Goal: Transaction & Acquisition: Purchase product/service

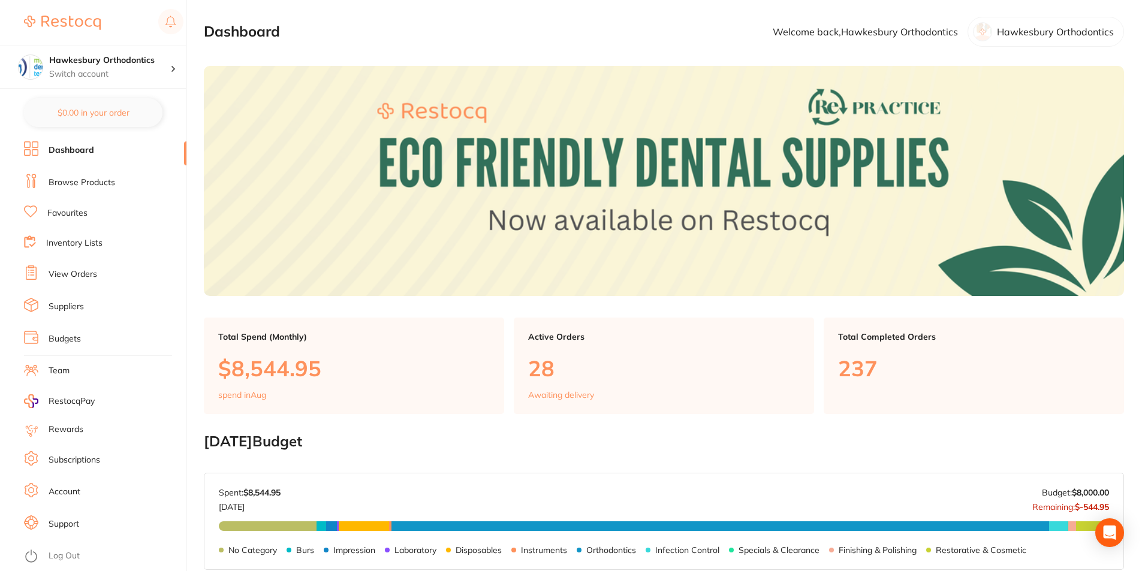
click at [60, 556] on link "Log Out" at bounding box center [64, 556] width 31 height 12
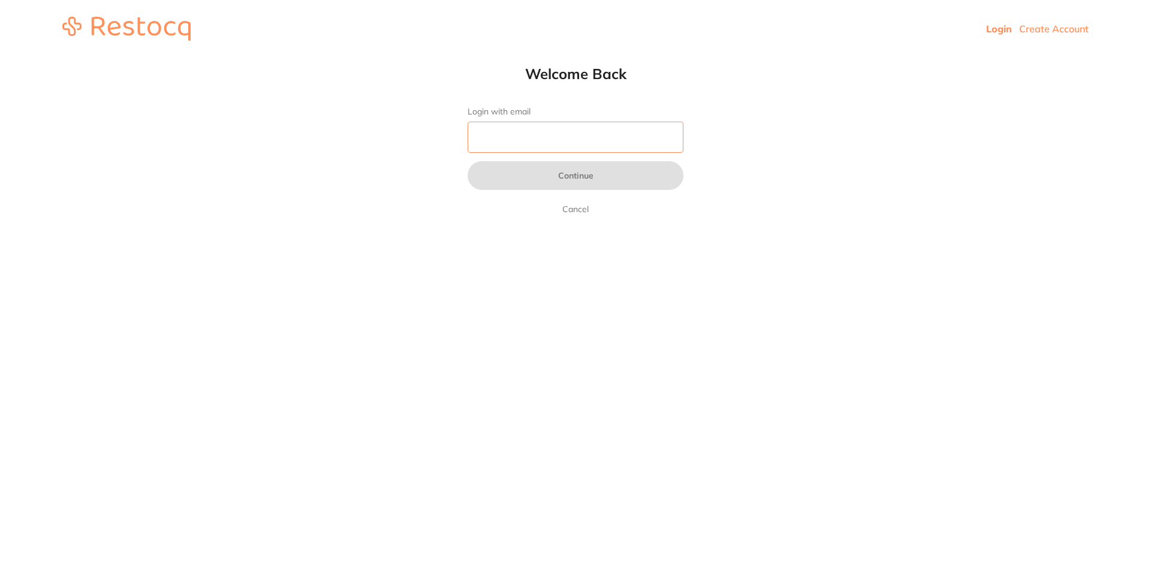
click at [514, 137] on input "Login with email" at bounding box center [576, 137] width 216 height 31
type input "[EMAIL_ADDRESS][DOMAIN_NAME]"
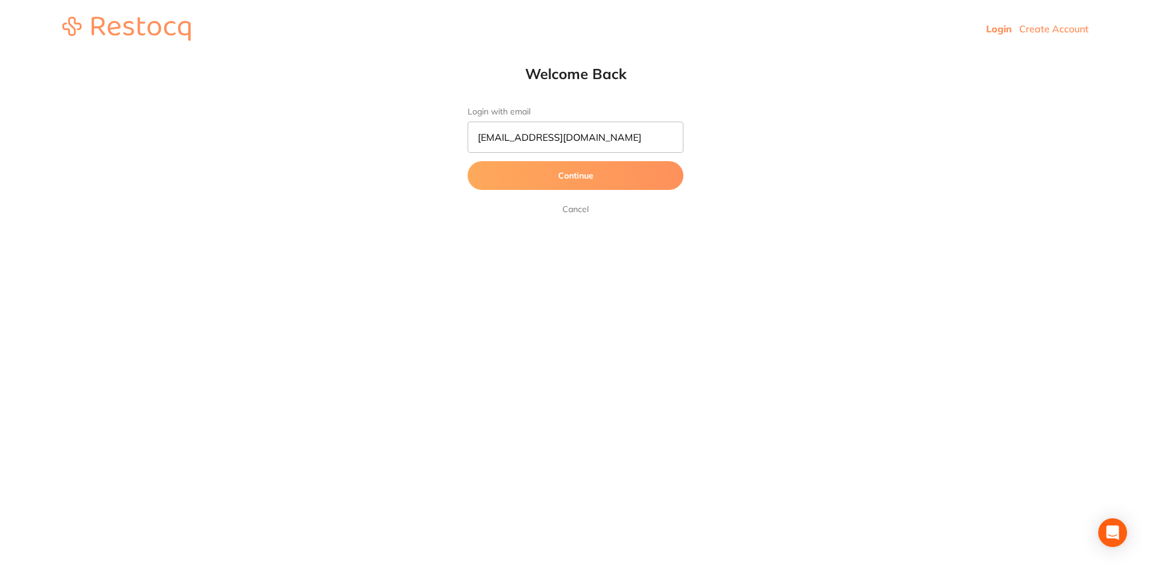
click at [629, 175] on button "Continue" at bounding box center [576, 175] width 216 height 29
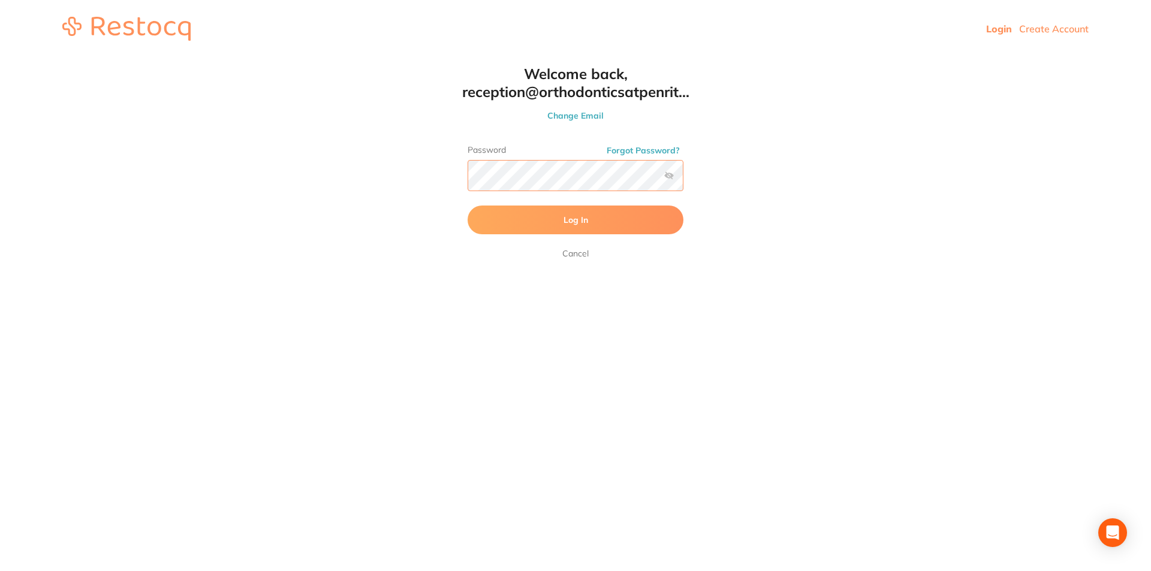
click at [468, 206] on button "Log In" at bounding box center [576, 220] width 216 height 29
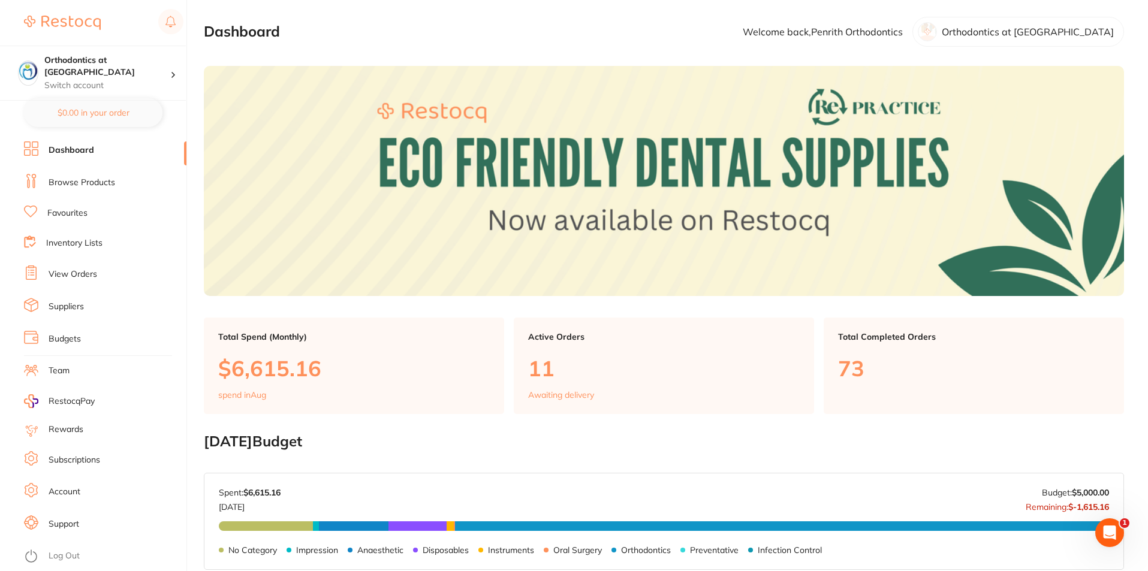
click at [72, 215] on link "Favourites" at bounding box center [67, 213] width 40 height 12
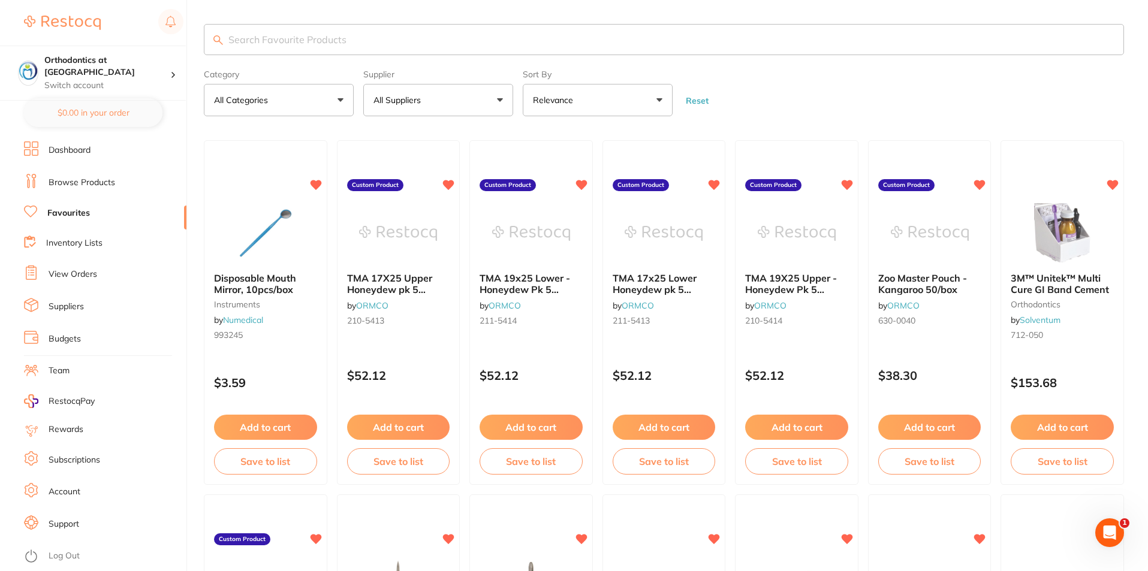
click at [497, 99] on button "All Suppliers" at bounding box center [438, 100] width 150 height 32
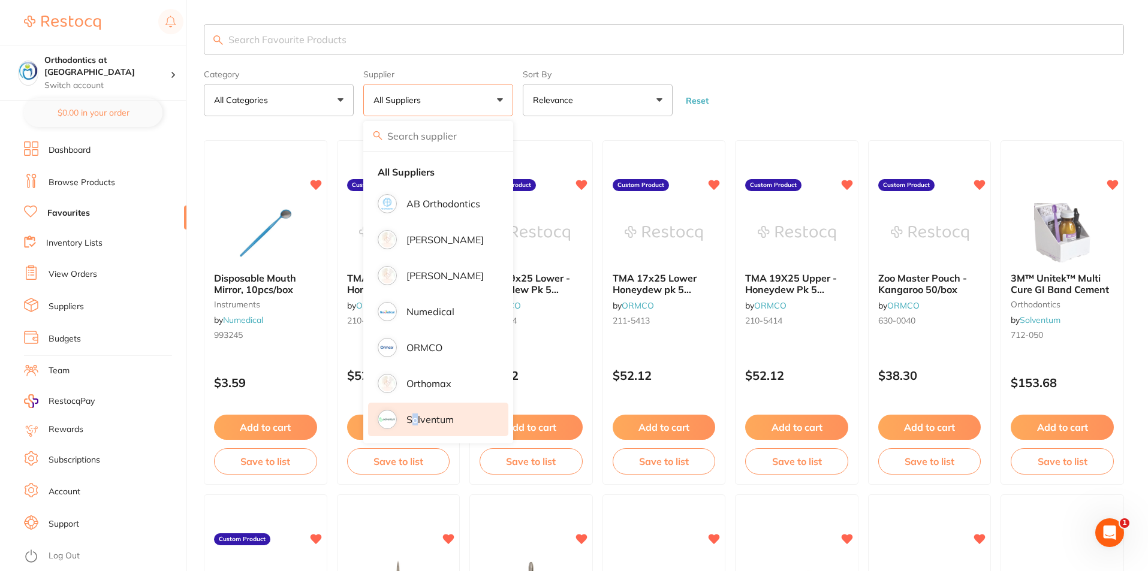
click at [415, 421] on p "Solventum" at bounding box center [429, 419] width 47 height 11
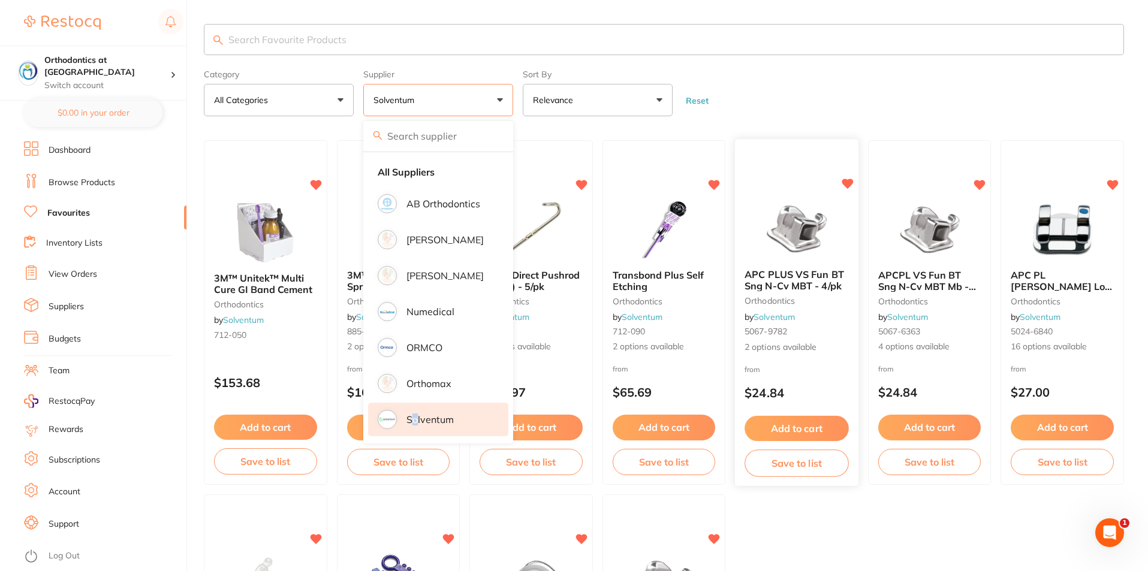
click at [797, 430] on button "Add to cart" at bounding box center [796, 429] width 104 height 26
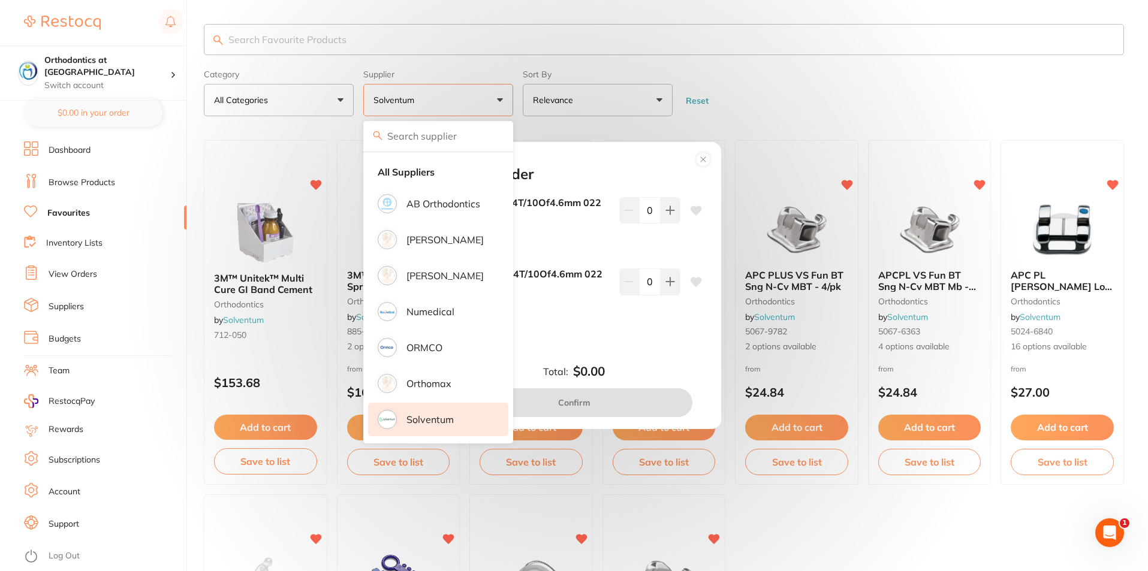
click at [774, 101] on div "Add to order U Lt 1Molar -14T/10Of4.6mm [PHONE_NUMBER] $30.00 0 U Rt 1Molar -14…" at bounding box center [574, 285] width 1148 height 571
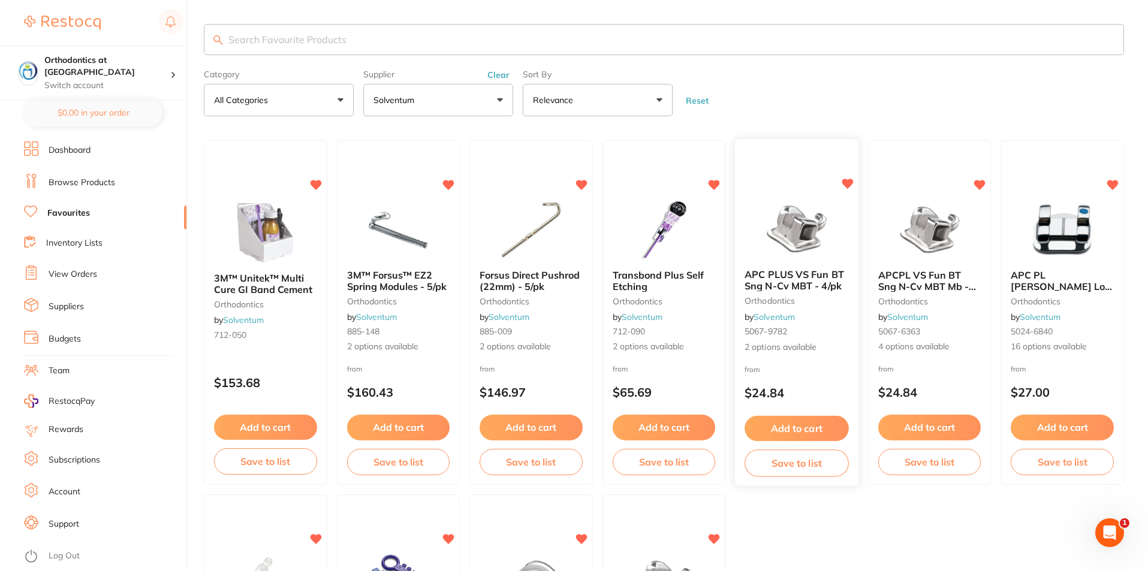
click at [800, 428] on button "Add to cart" at bounding box center [796, 429] width 104 height 26
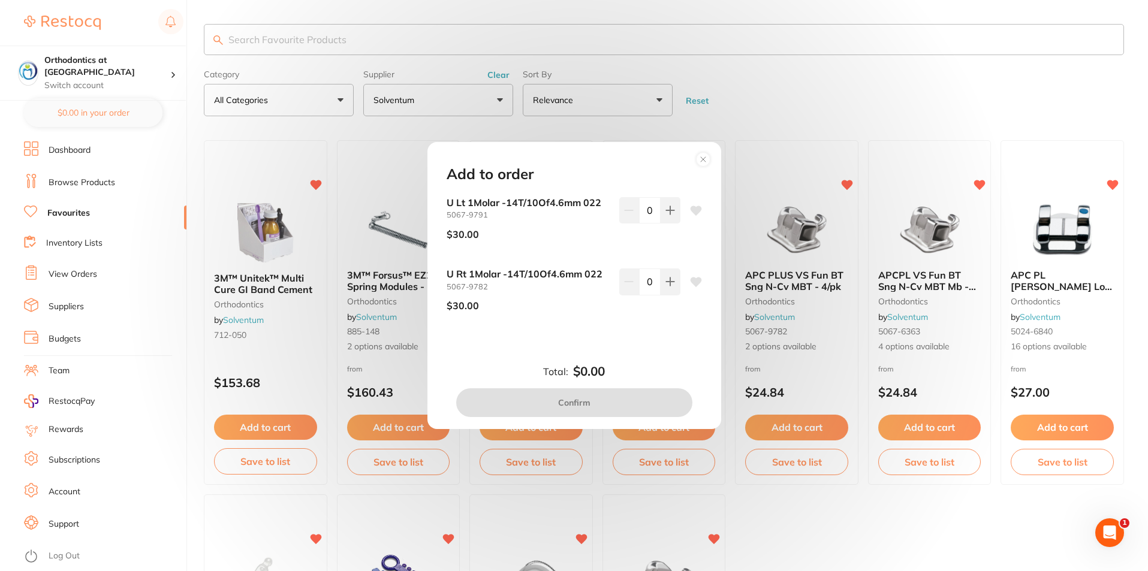
click at [702, 158] on circle at bounding box center [703, 160] width 14 height 14
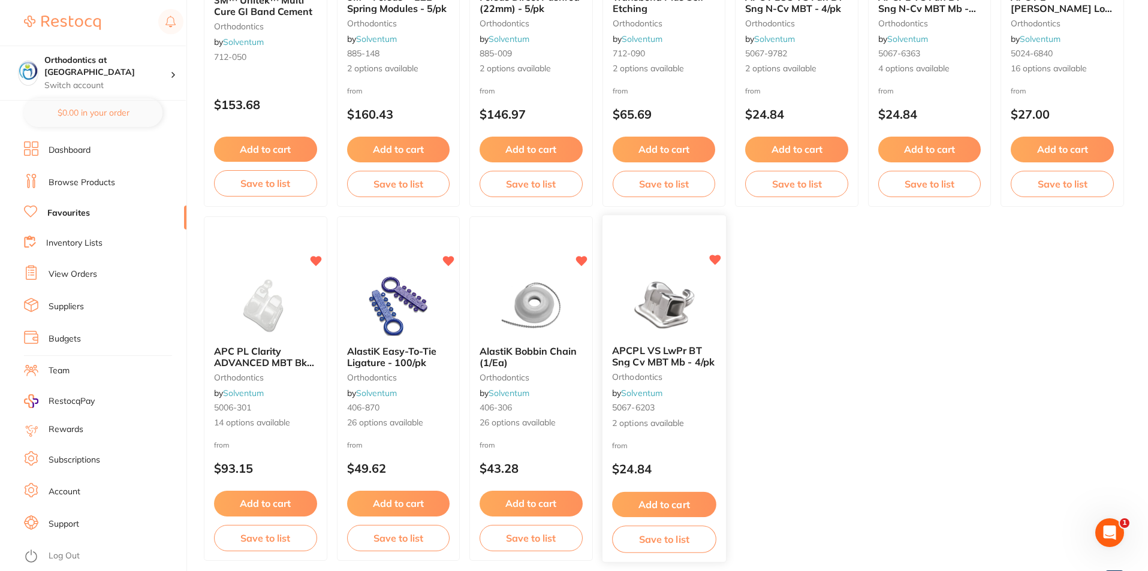
scroll to position [330, 0]
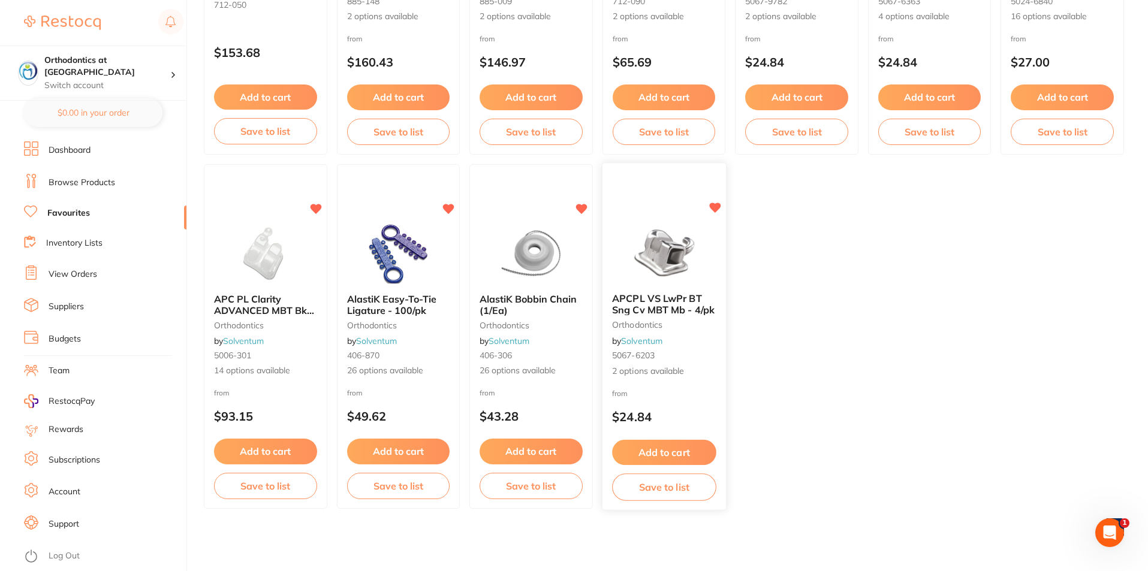
click at [658, 448] on button "Add to cart" at bounding box center [664, 453] width 104 height 26
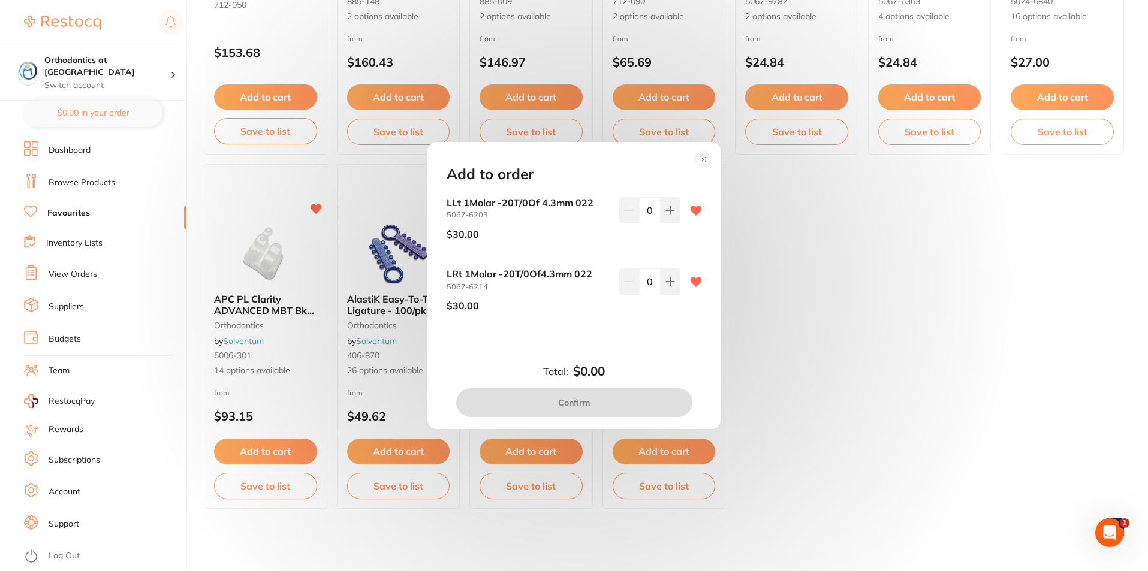
scroll to position [0, 0]
click at [670, 224] on button at bounding box center [671, 210] width 20 height 26
click at [670, 215] on icon at bounding box center [670, 211] width 10 height 10
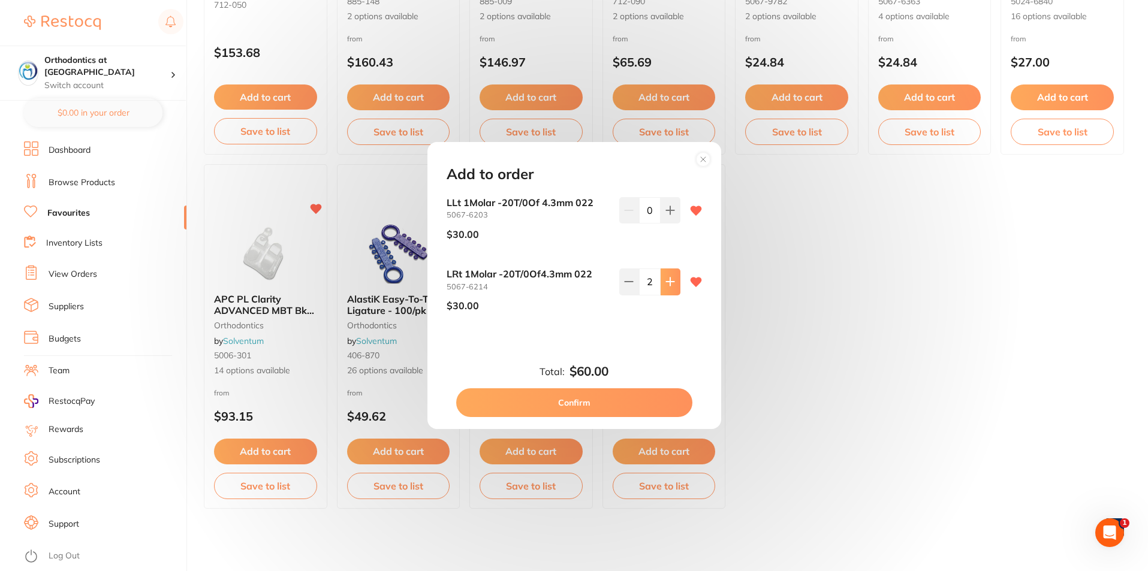
click at [669, 215] on icon at bounding box center [670, 211] width 10 height 10
type input "4"
click at [666, 207] on icon at bounding box center [670, 211] width 10 height 10
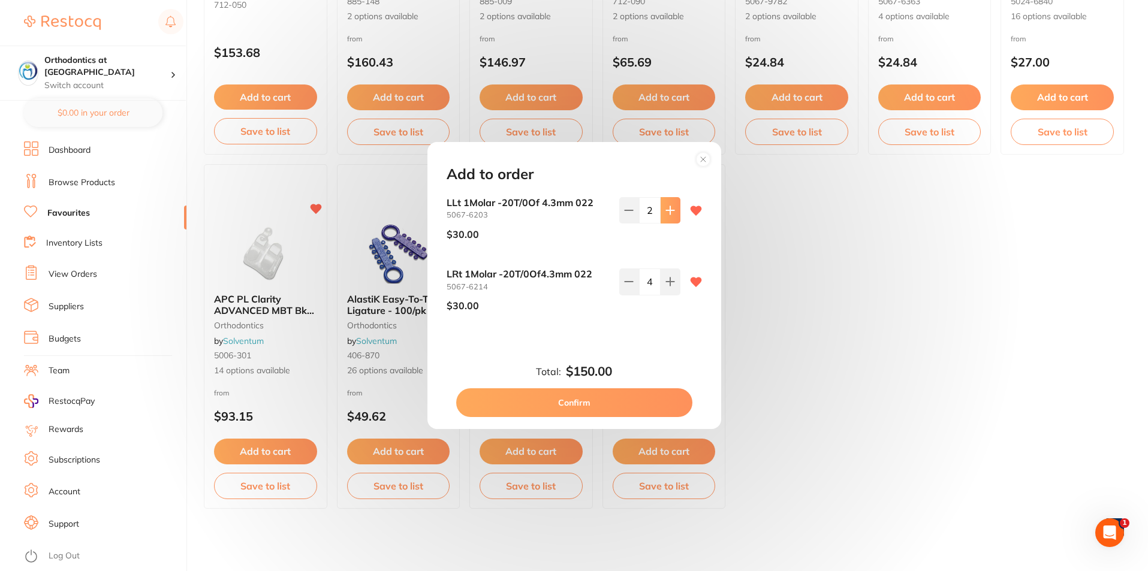
click at [666, 207] on icon at bounding box center [670, 211] width 10 height 10
type input "4"
click at [668, 215] on icon at bounding box center [670, 211] width 10 height 10
type input "5"
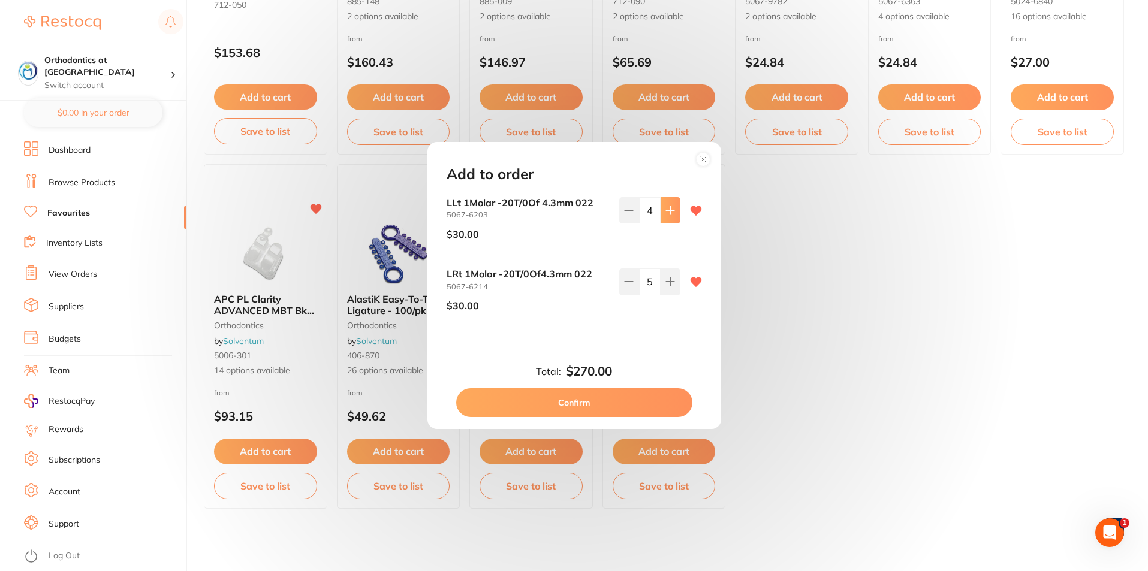
click at [667, 209] on icon at bounding box center [670, 210] width 8 height 8
type input "5"
click at [665, 215] on icon at bounding box center [670, 211] width 10 height 10
type input "6"
click at [665, 215] on button at bounding box center [671, 210] width 20 height 26
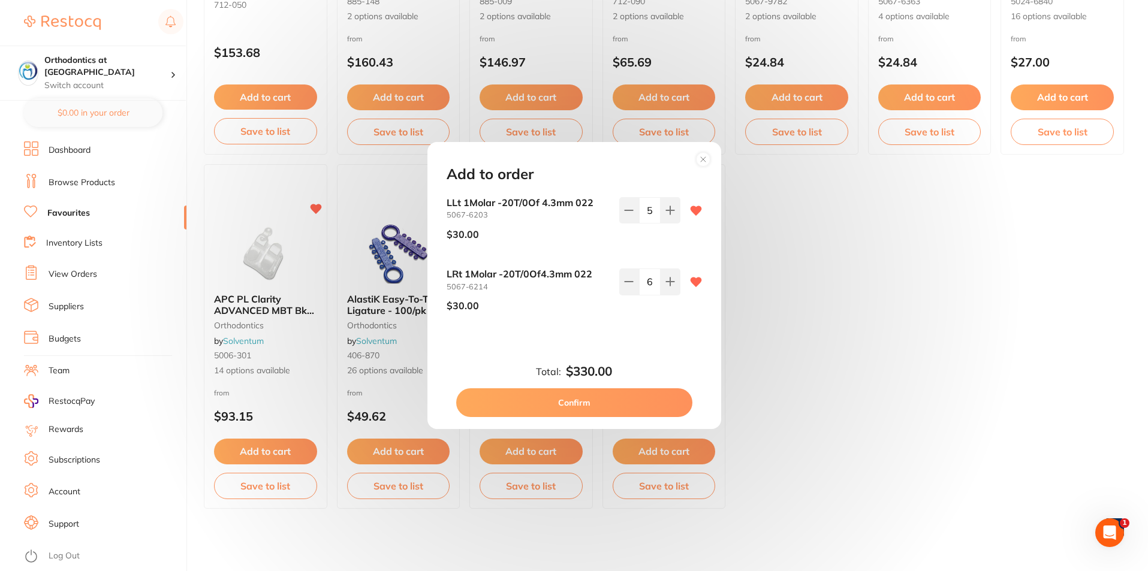
type input "6"
click at [598, 399] on button "Confirm" at bounding box center [574, 402] width 236 height 29
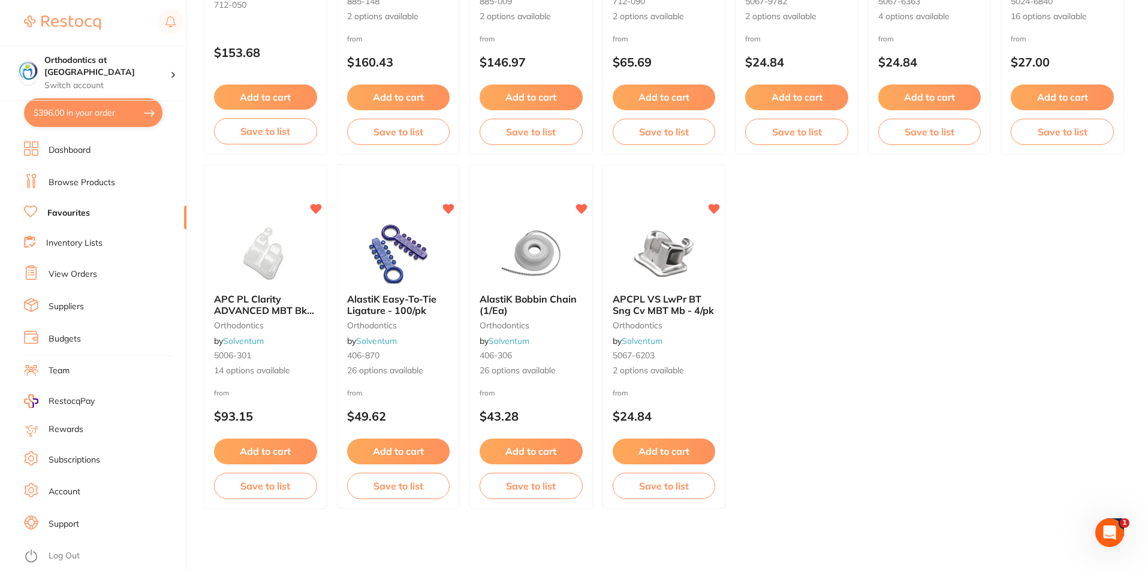
click at [86, 111] on button "$396.00 in your order" at bounding box center [93, 112] width 138 height 29
checkbox input "true"
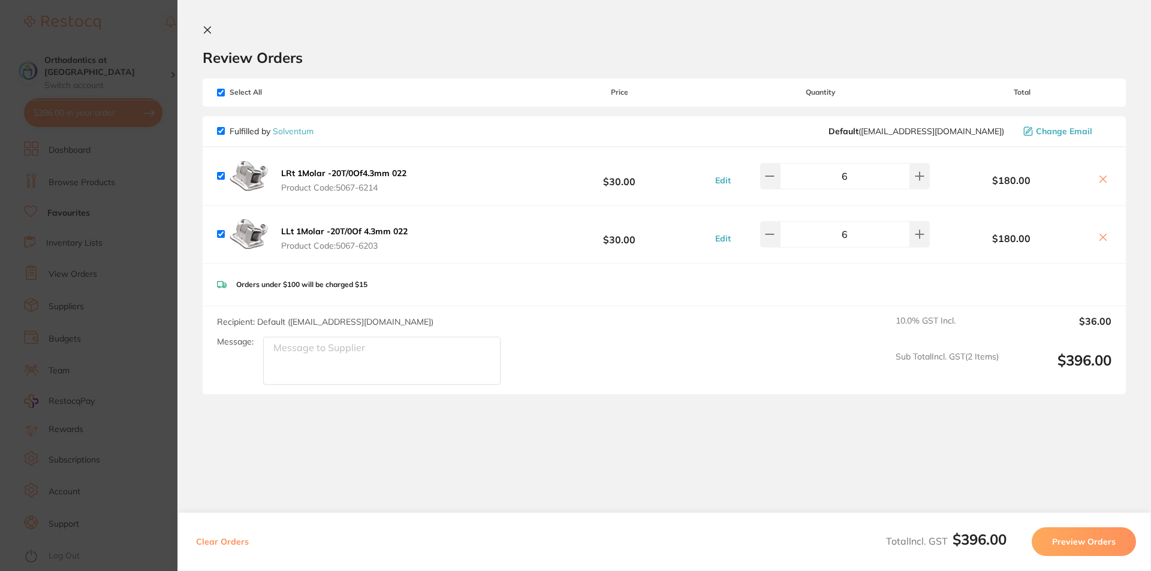
click at [207, 32] on icon at bounding box center [208, 30] width 10 height 10
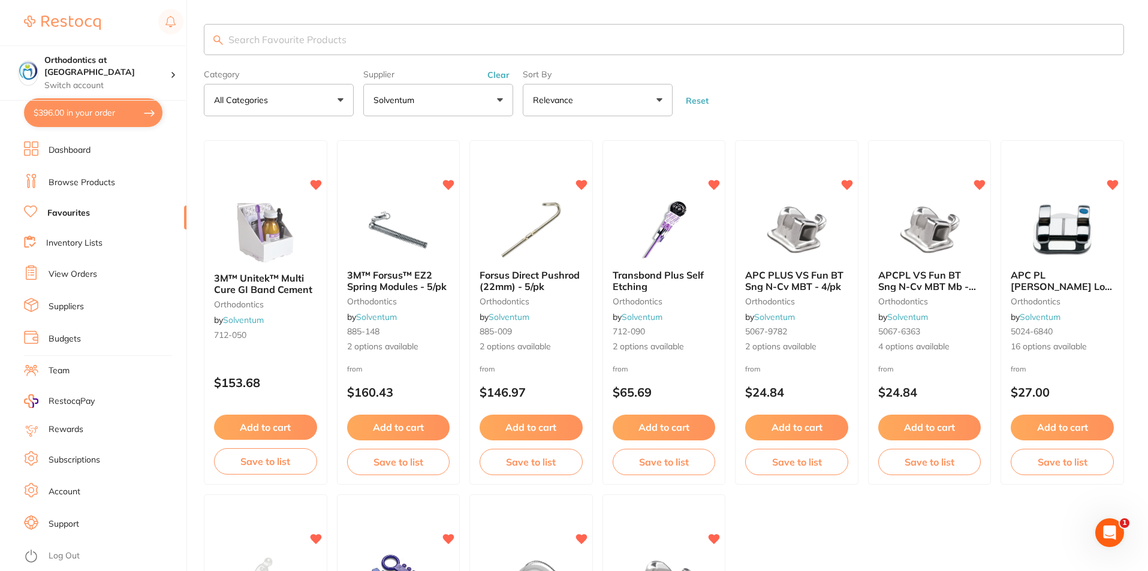
click at [499, 97] on button "Solventum" at bounding box center [438, 100] width 150 height 32
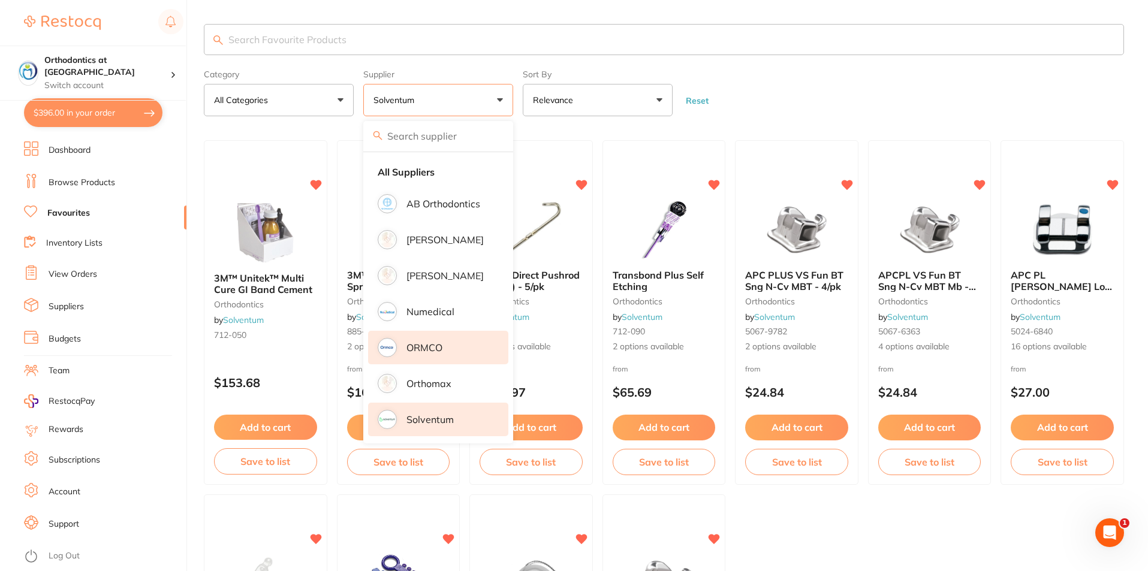
click at [434, 348] on p "ORMCO" at bounding box center [424, 347] width 36 height 11
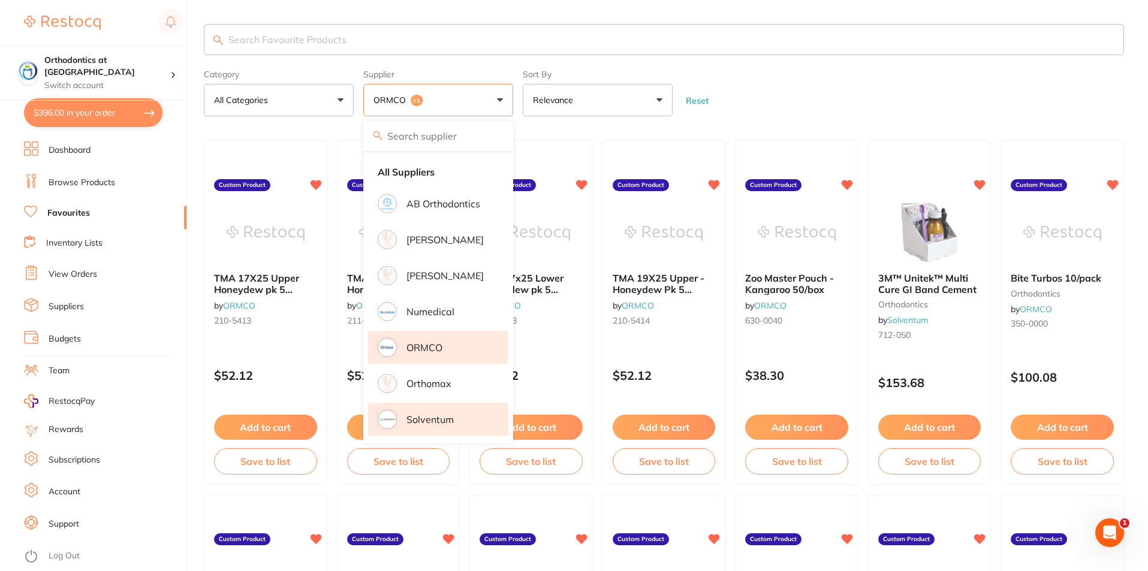
click at [767, 85] on form "Category All Categories All Categories orthodontics Clear Category false All Ca…" at bounding box center [664, 91] width 920 height 52
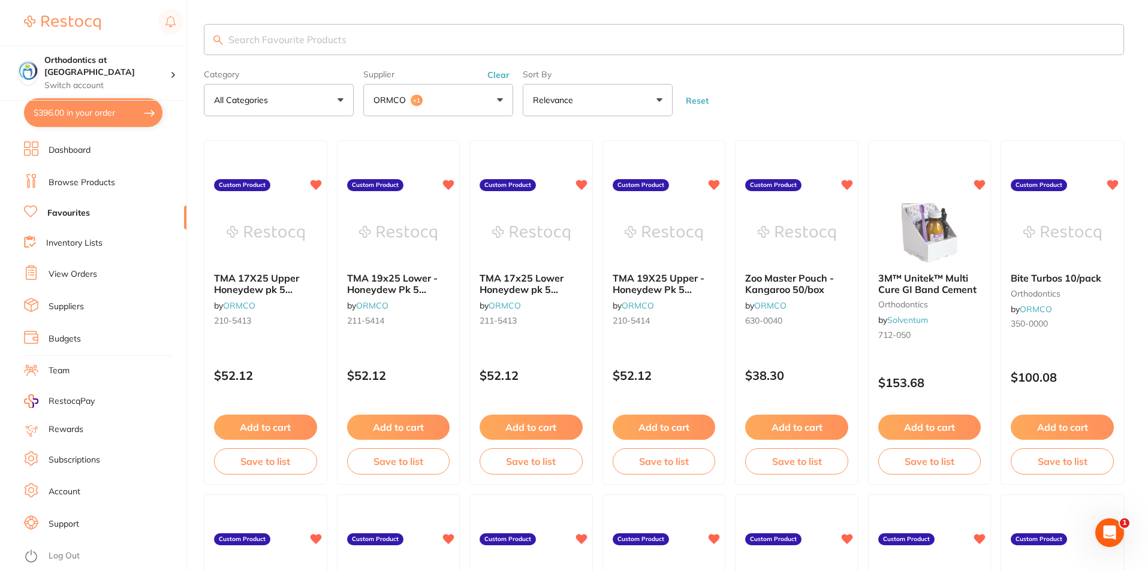
click at [284, 41] on input "search" at bounding box center [664, 39] width 920 height 31
click at [351, 48] on input "upper 19 x 25 tma" at bounding box center [664, 39] width 920 height 31
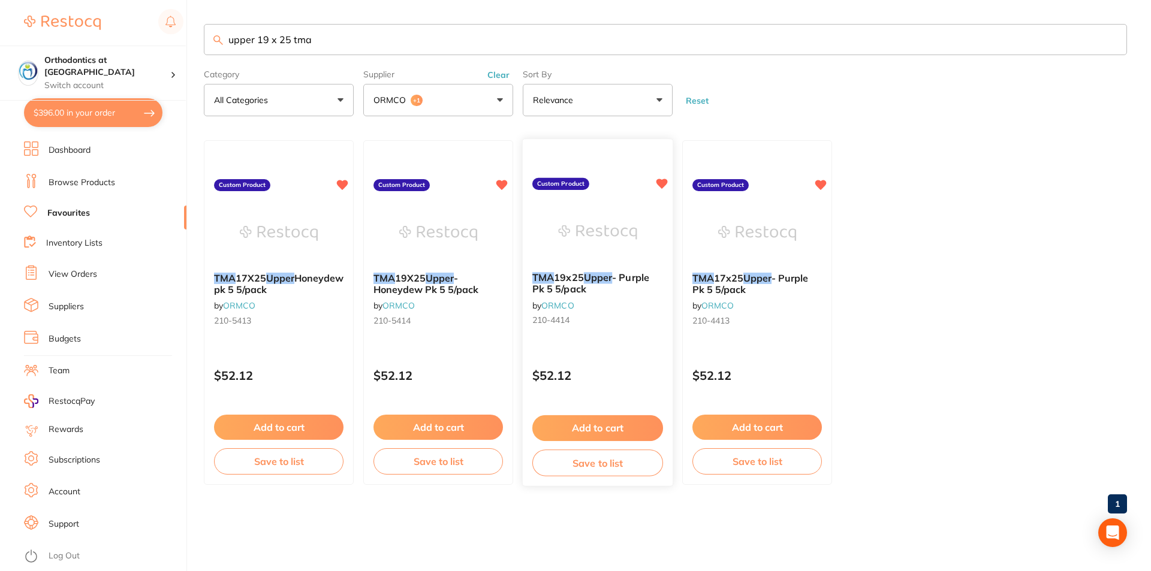
type input "upper 19 x 25 tma"
click at [593, 431] on button "Add to cart" at bounding box center [597, 428] width 131 height 26
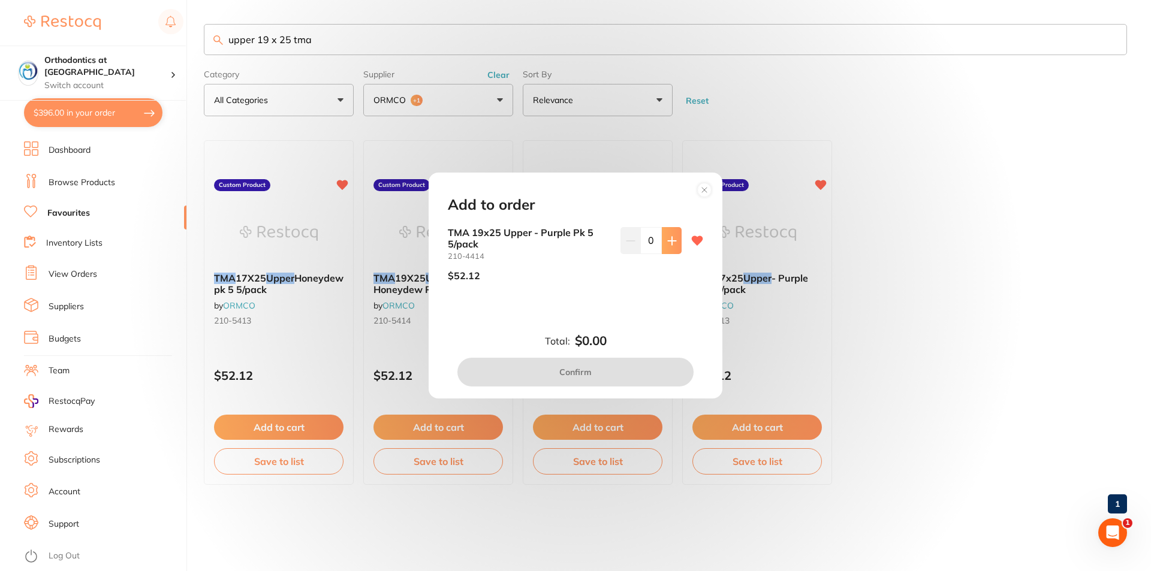
click at [668, 236] on icon at bounding box center [672, 241] width 10 height 10
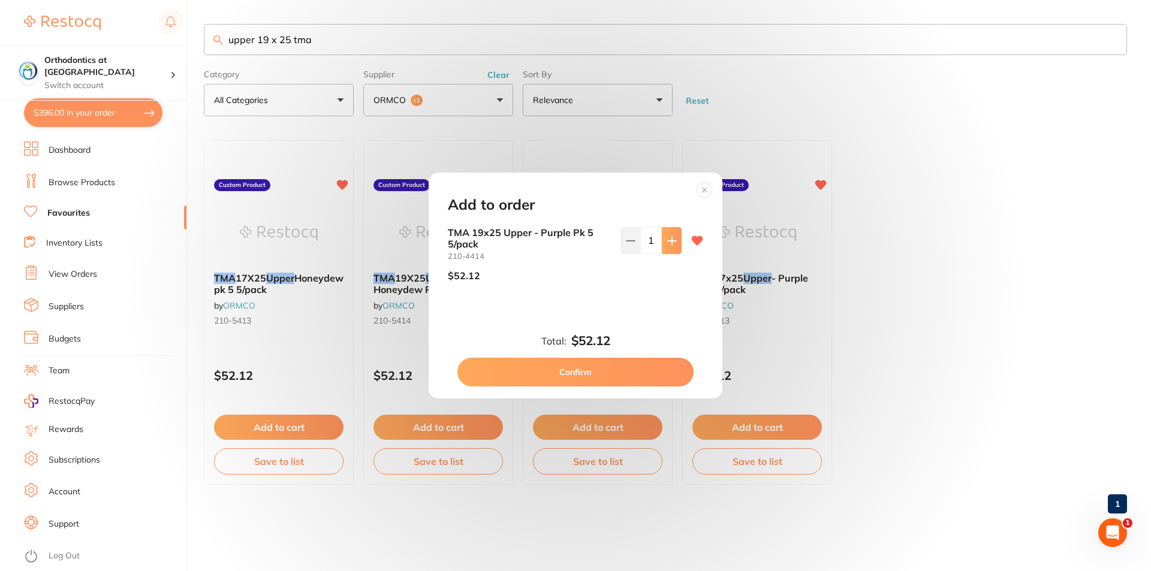
click at [667, 237] on icon at bounding box center [672, 241] width 10 height 10
click at [667, 240] on icon at bounding box center [672, 241] width 10 height 10
click at [667, 242] on icon at bounding box center [672, 241] width 10 height 10
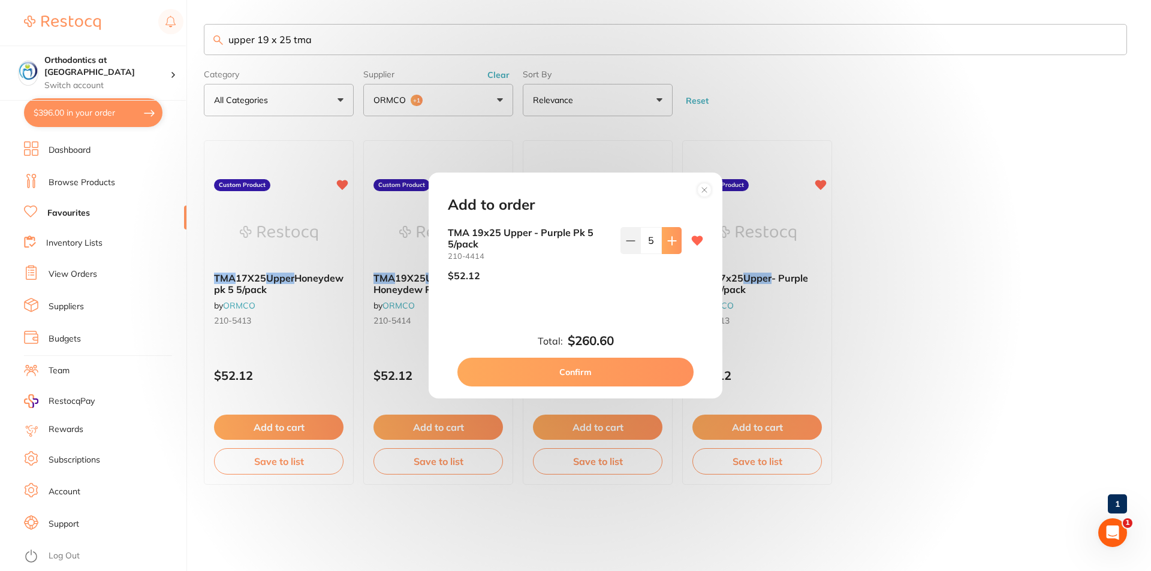
type input "6"
click at [583, 373] on button "Confirm" at bounding box center [575, 372] width 236 height 29
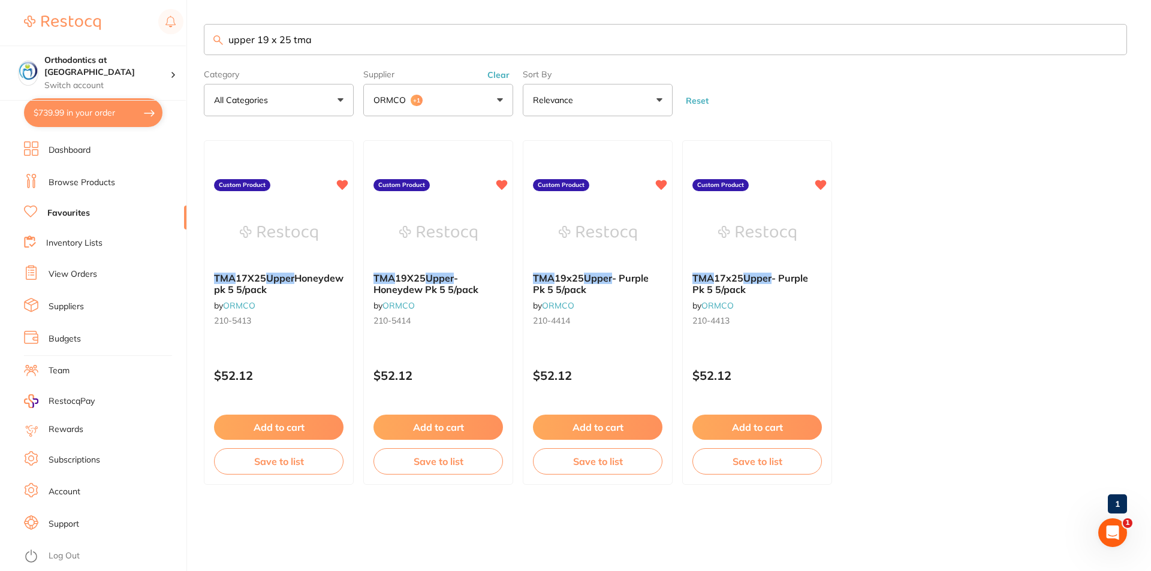
click at [121, 108] on button "$739.99 in your order" at bounding box center [93, 112] width 138 height 29
checkbox input "true"
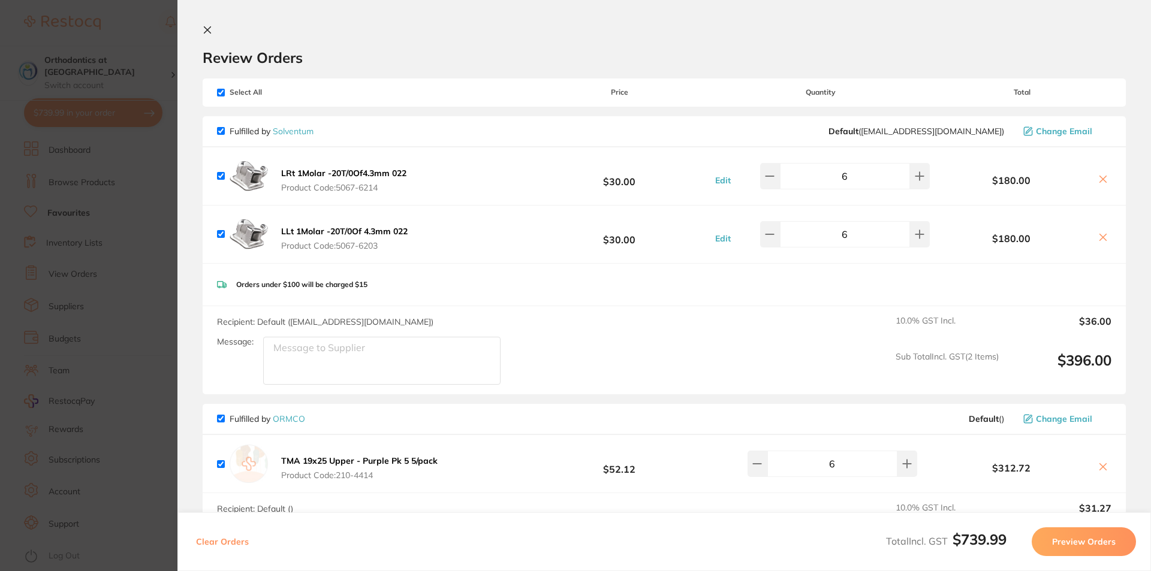
click at [1086, 540] on button "Preview Orders" at bounding box center [1084, 541] width 104 height 29
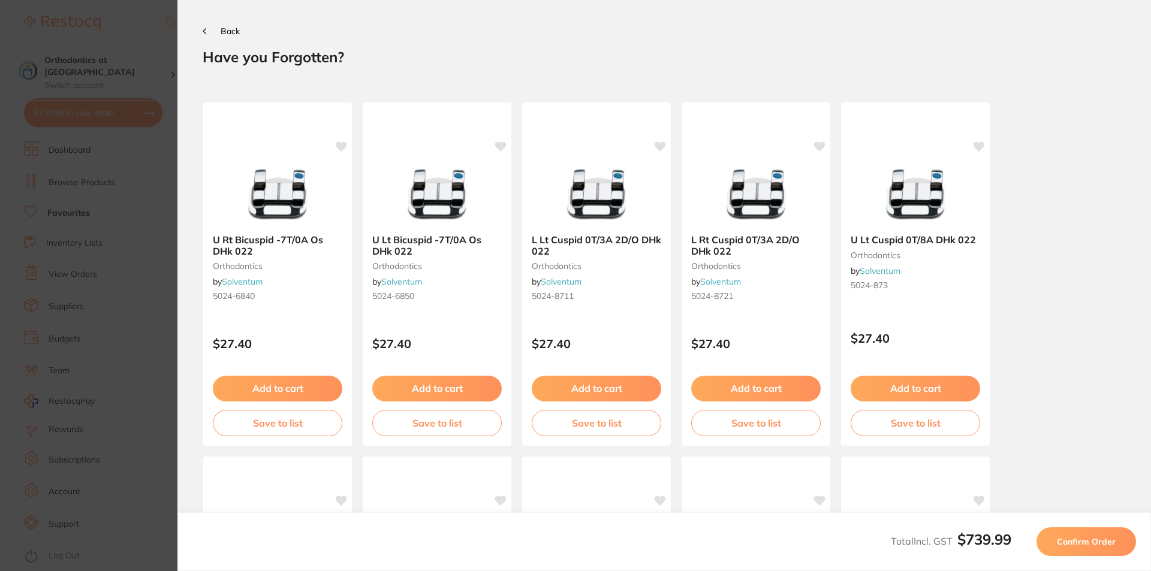
click at [1086, 538] on span "Confirm Order" at bounding box center [1086, 541] width 59 height 11
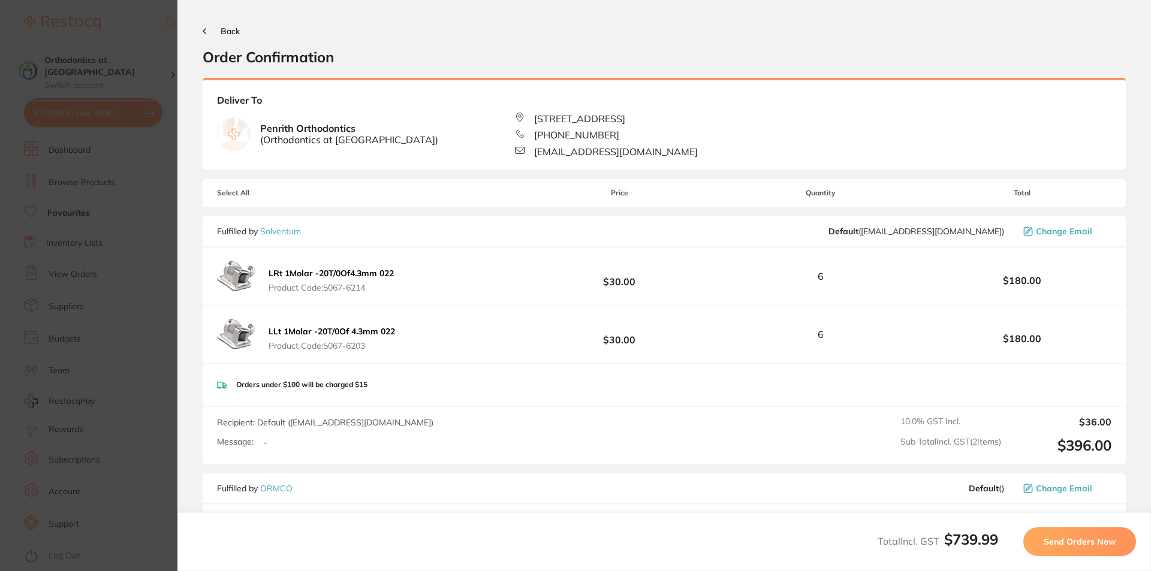
click at [1087, 542] on span "Send Orders Now" at bounding box center [1080, 541] width 72 height 11
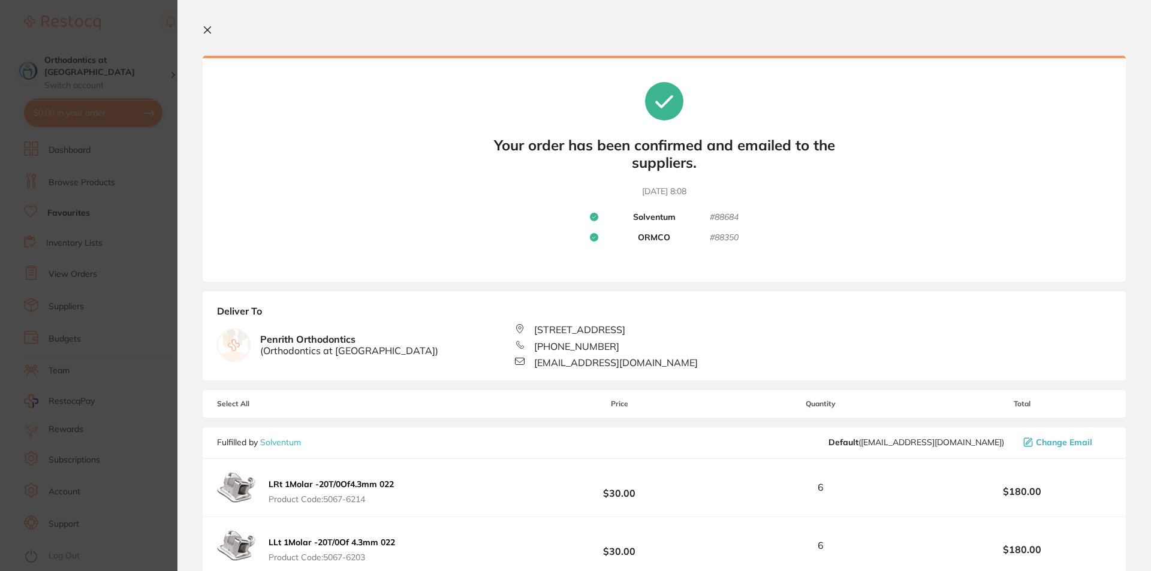
click at [156, 11] on section "Update RRP Set your pre negotiated price for this item. Item Agreed RRP (excl. …" at bounding box center [575, 285] width 1151 height 571
